Goal: Information Seeking & Learning: Learn about a topic

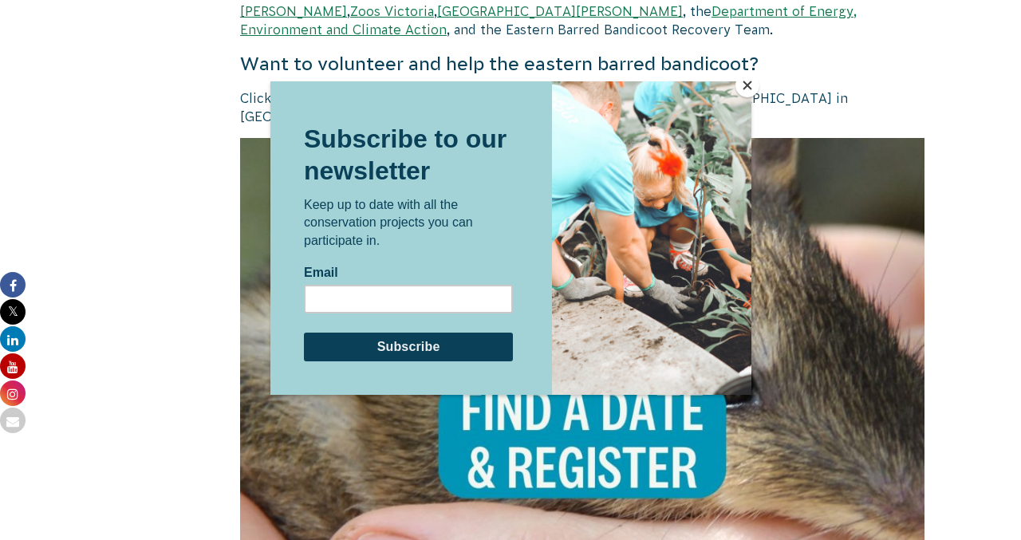
scroll to position [2908, 0]
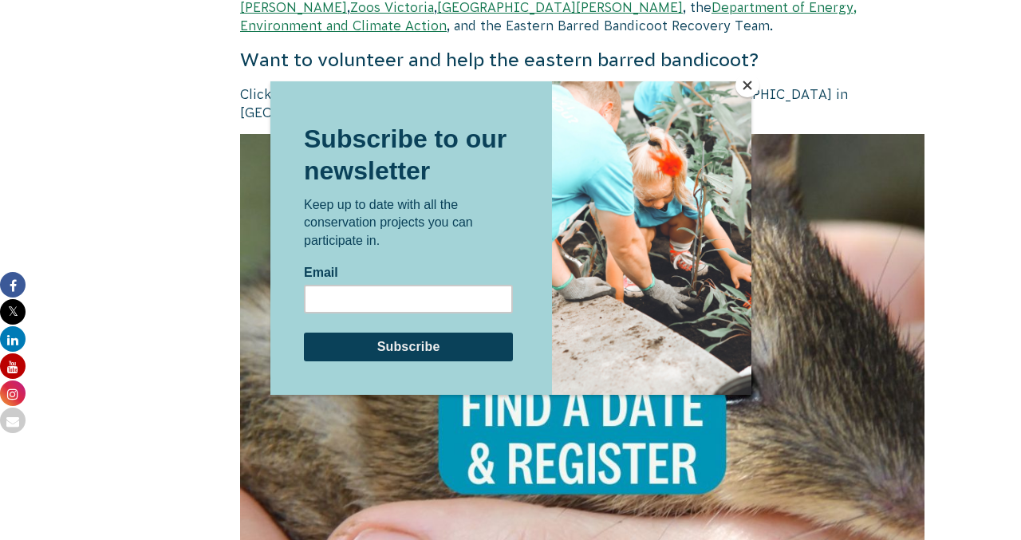
click at [747, 82] on button "Close" at bounding box center [747, 85] width 24 height 24
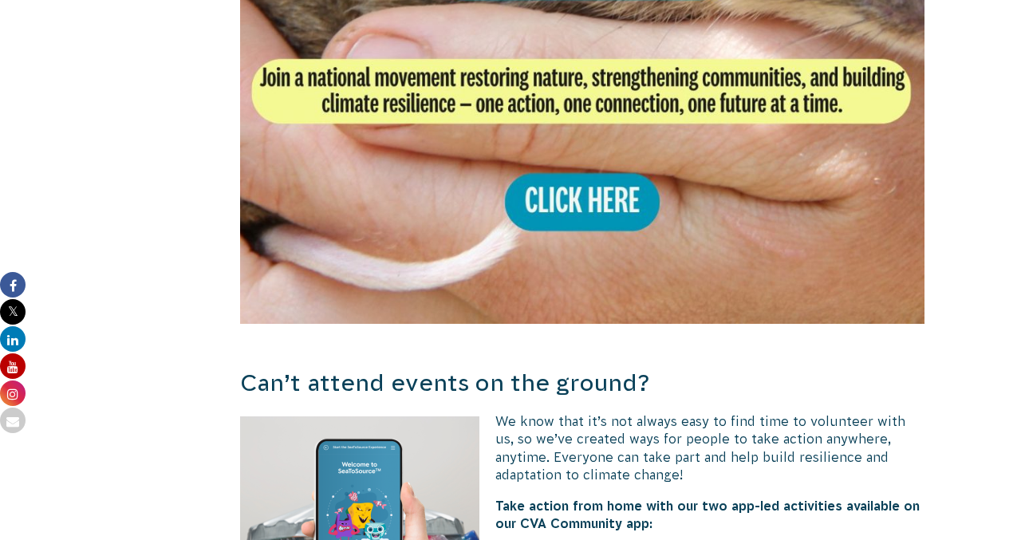
scroll to position [3404, 0]
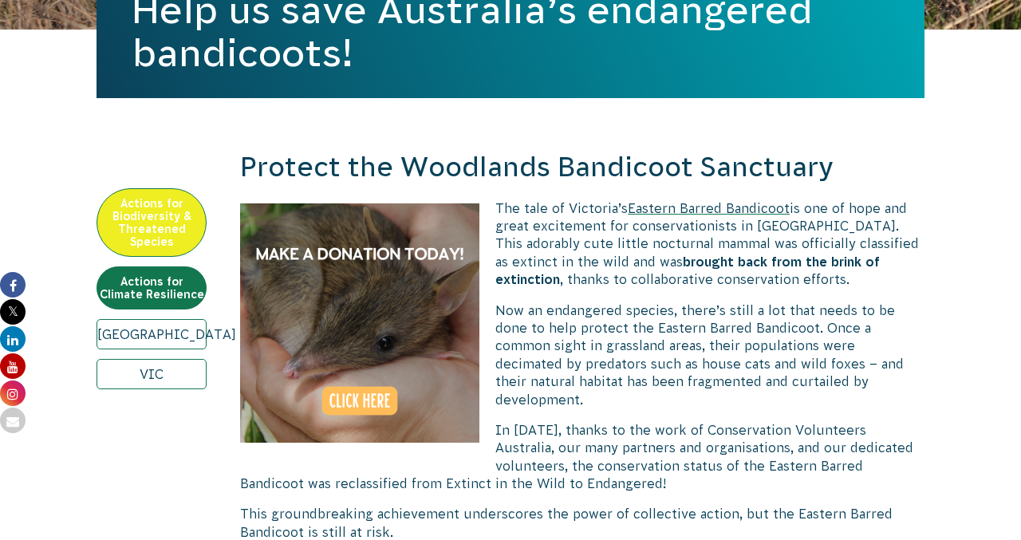
scroll to position [443, 0]
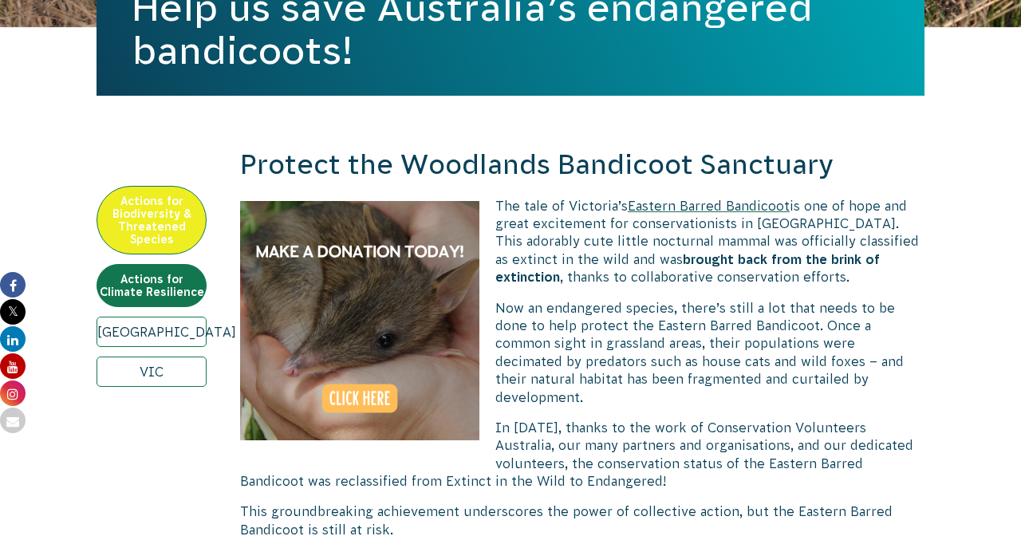
click at [162, 336] on link "Melbourne" at bounding box center [152, 332] width 110 height 30
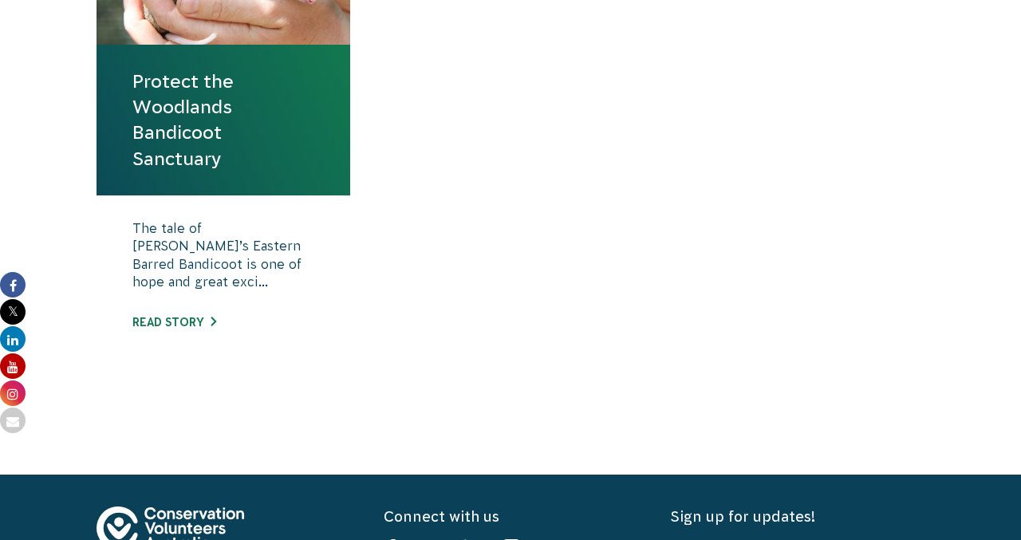
scroll to position [741, 0]
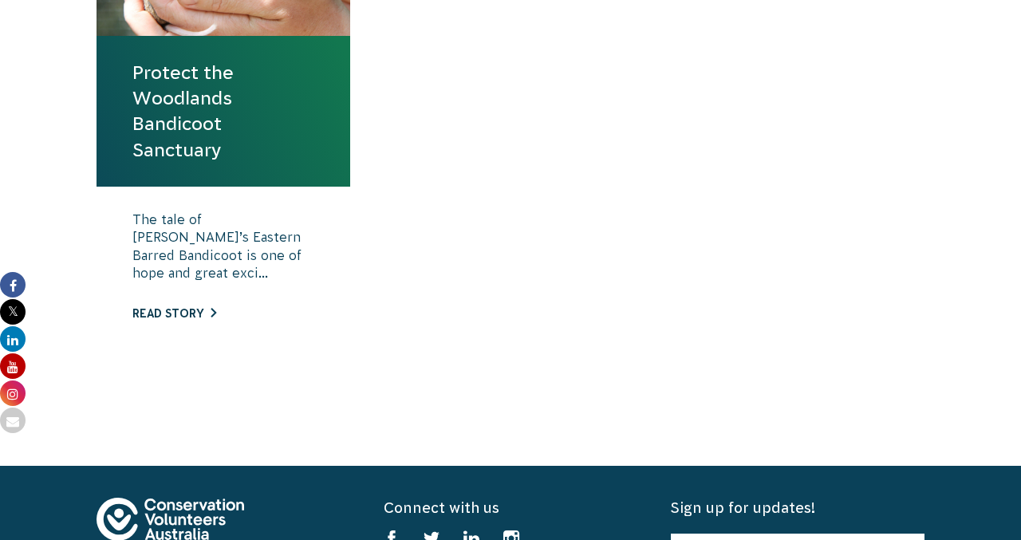
click at [195, 312] on link "Read story" at bounding box center [174, 313] width 84 height 13
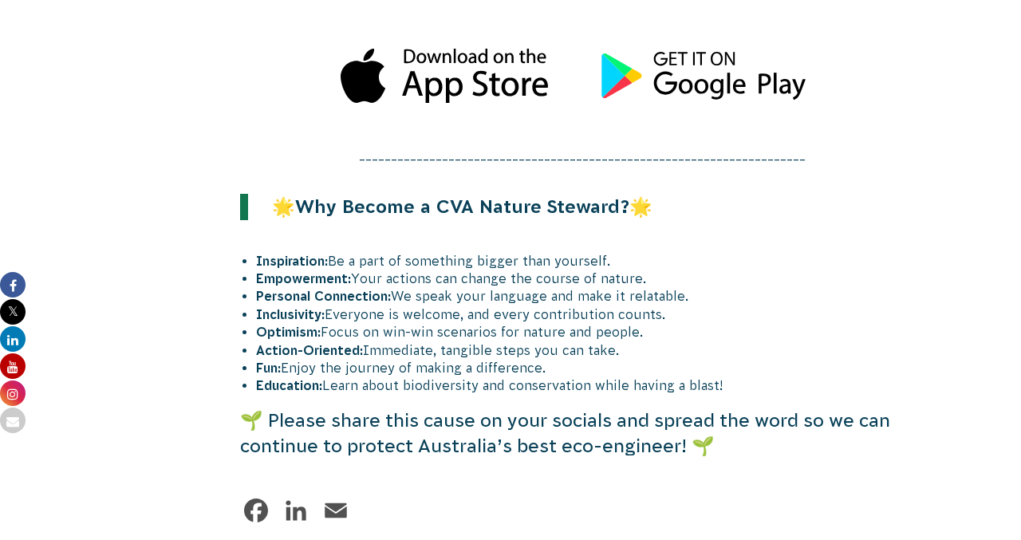
scroll to position [4399, 0]
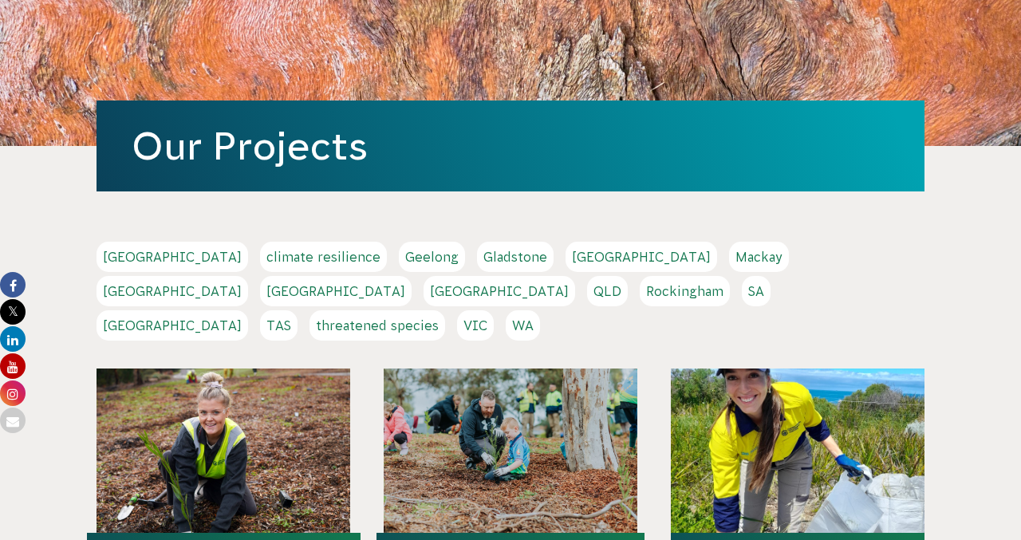
scroll to position [157, 0]
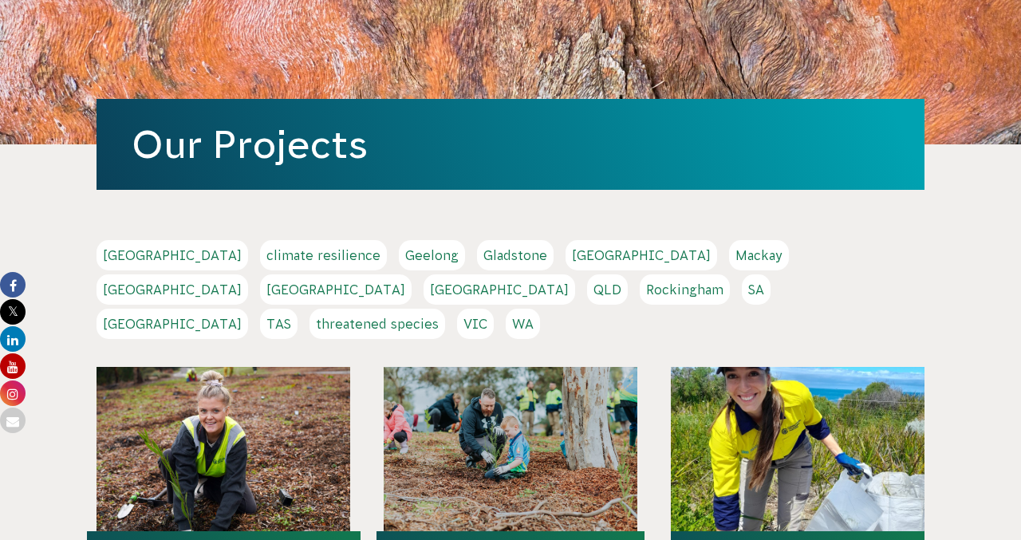
click at [494, 309] on link "VIC" at bounding box center [475, 324] width 37 height 30
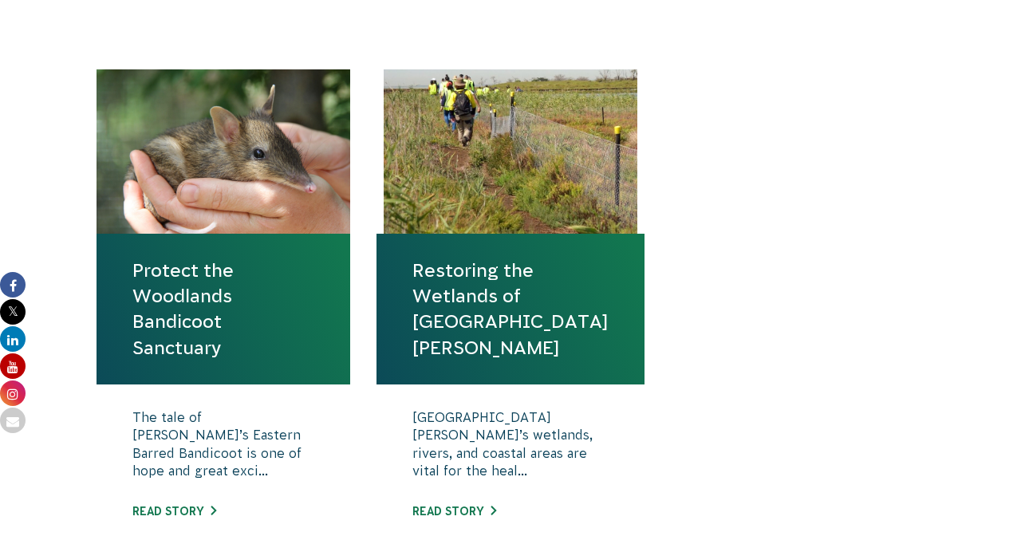
scroll to position [545, 0]
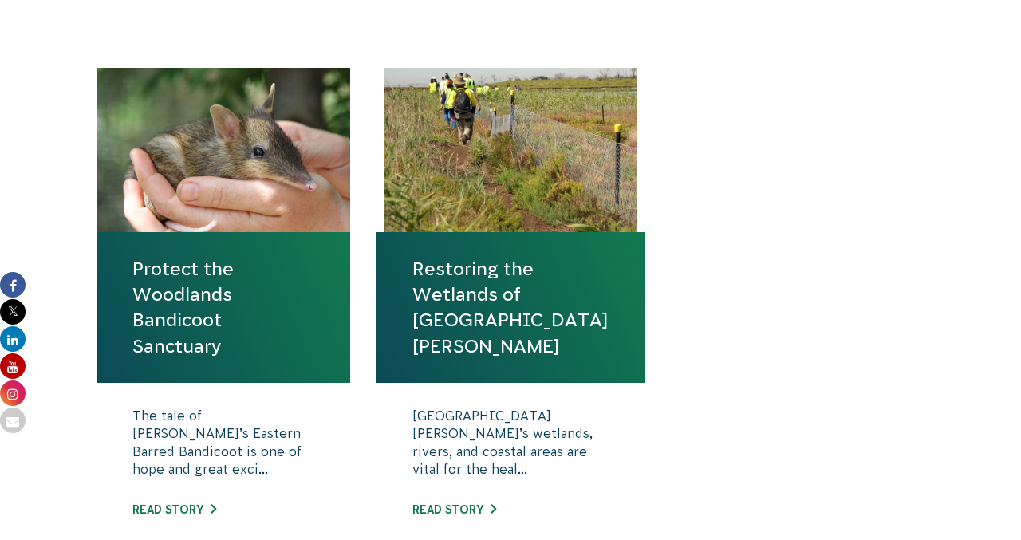
click at [199, 298] on link "Protect the Woodlands Bandicoot Sanctuary" at bounding box center [223, 307] width 182 height 103
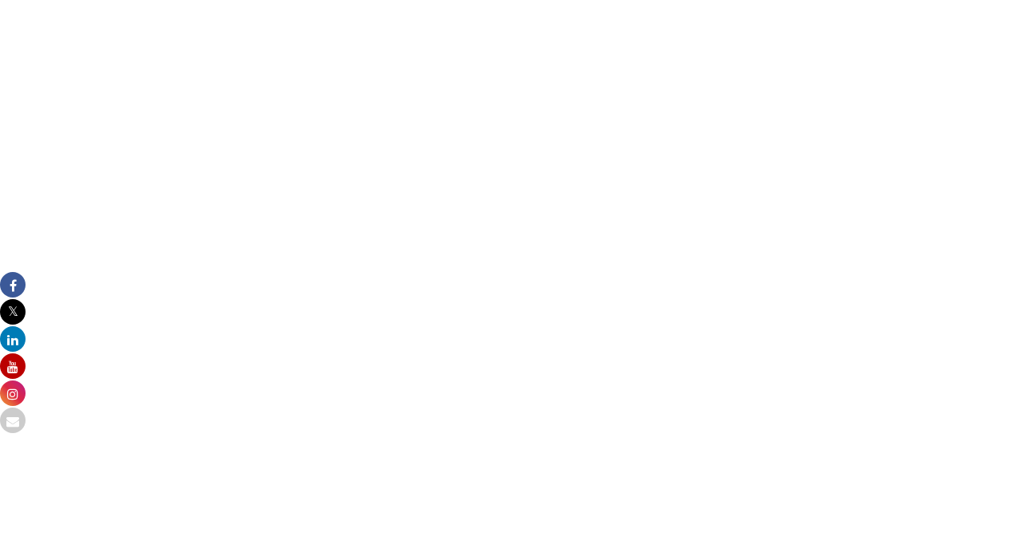
scroll to position [3454, 0]
